Goal: Find specific page/section: Find specific page/section

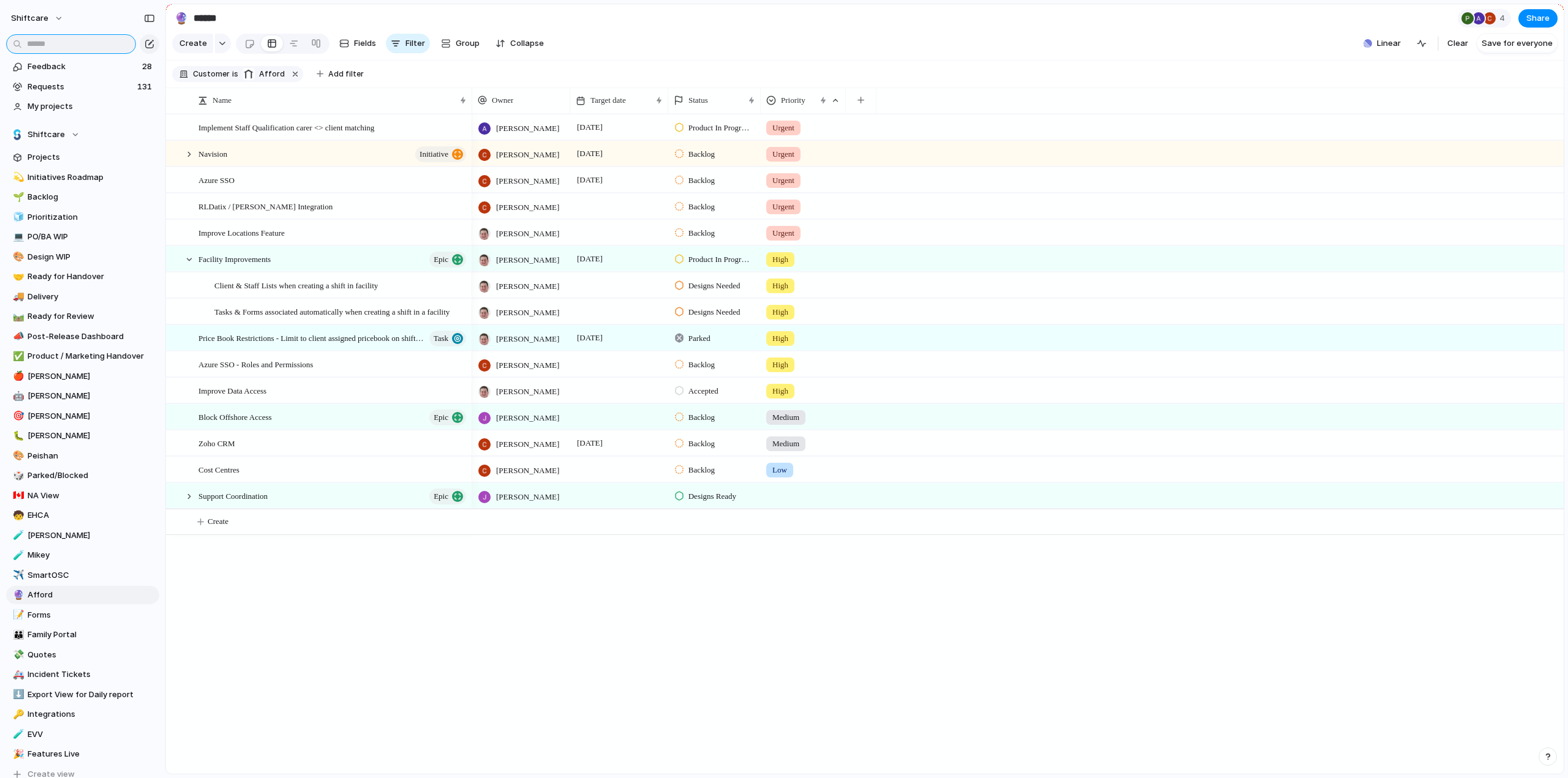
click at [69, 39] on input "text" at bounding box center [71, 44] width 130 height 19
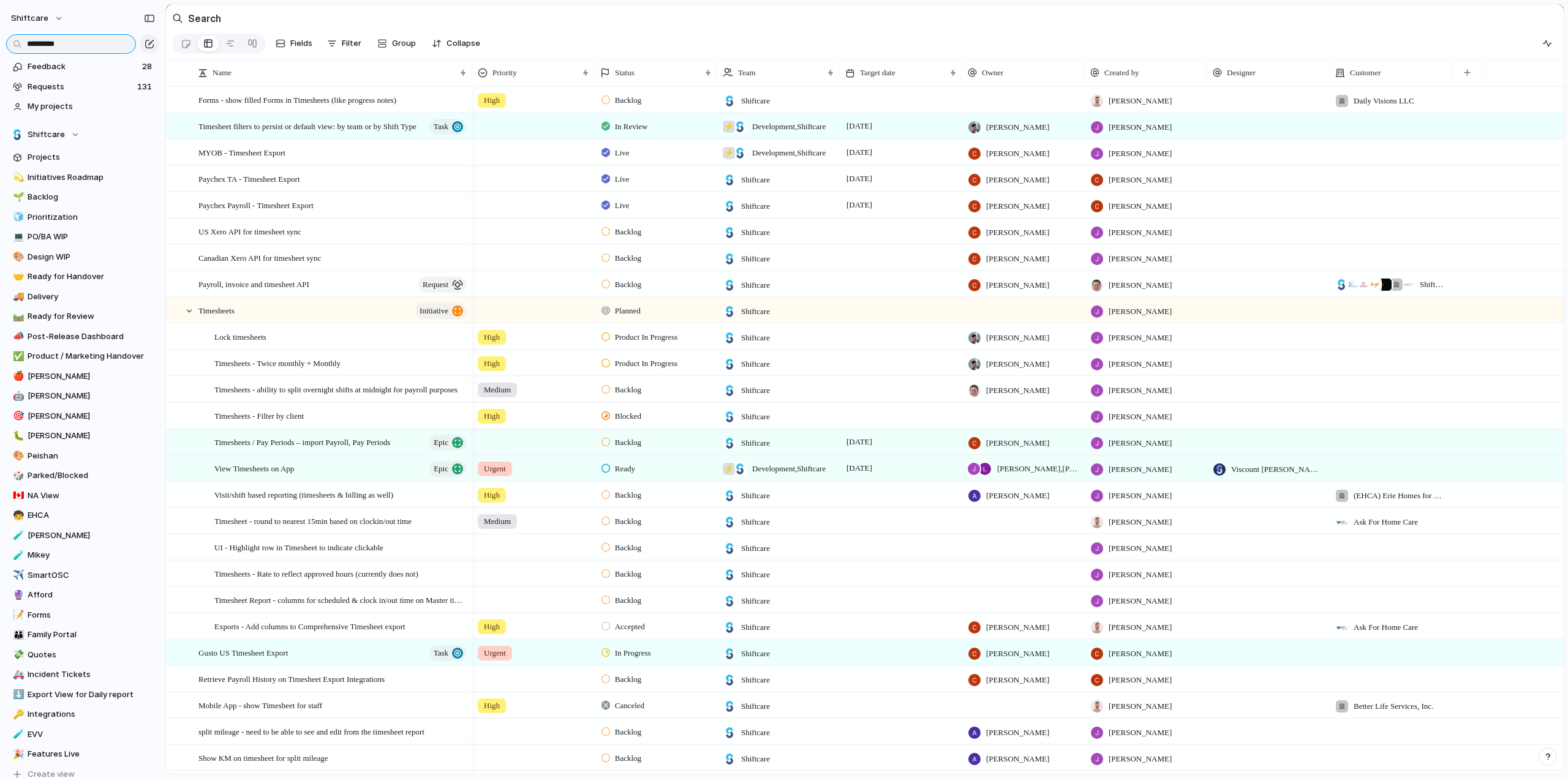
type input "*********"
click at [1028, 475] on span "[PERSON_NAME] , [PERSON_NAME]" at bounding box center [1038, 468] width 82 height 13
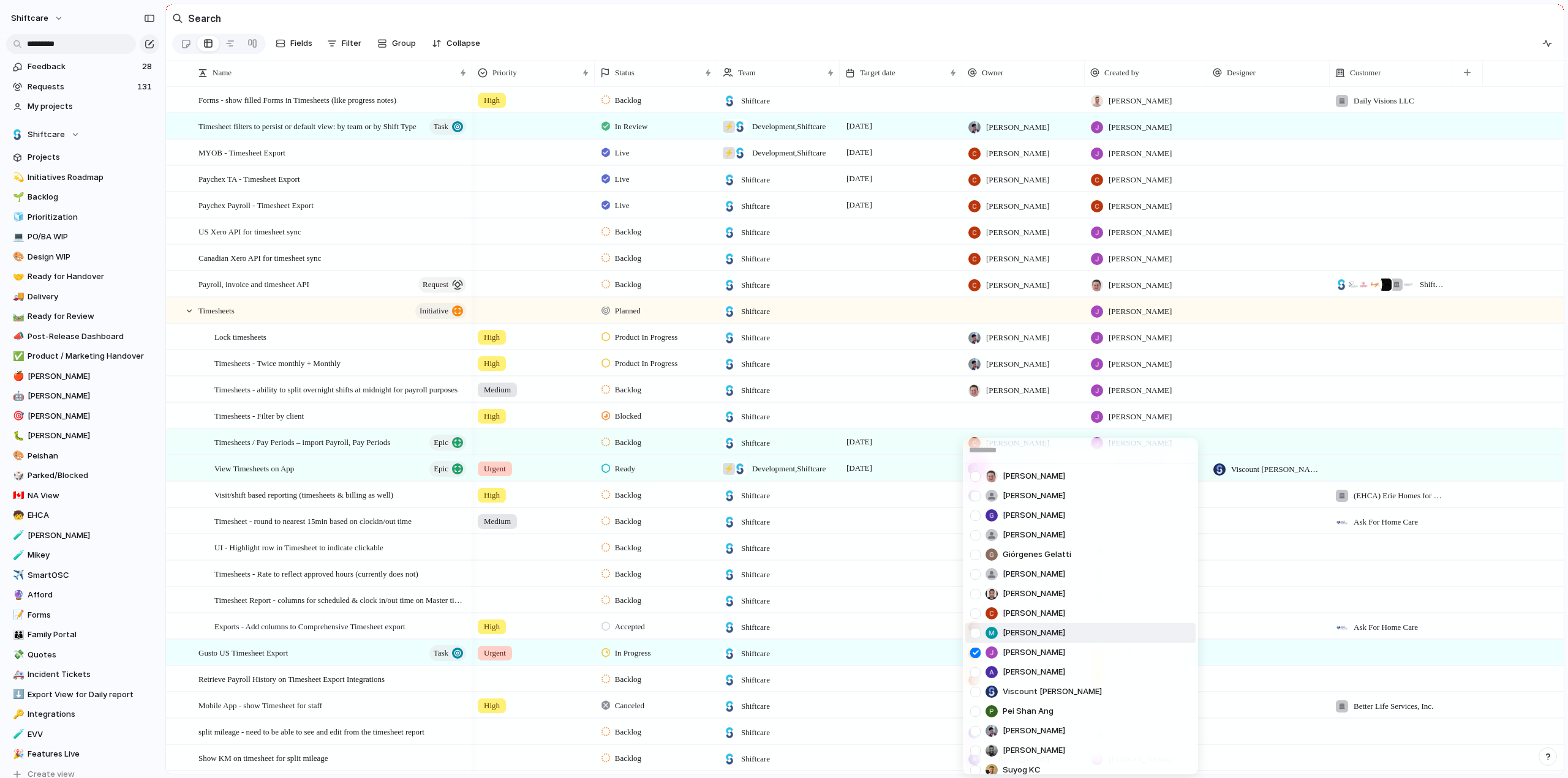
click at [871, 570] on div "[PERSON_NAME] [PERSON_NAME] [PERSON_NAME] He Giórgenes [PERSON_NAME] [PERSON_NA…" at bounding box center [784, 389] width 1568 height 778
